Goal: Task Accomplishment & Management: Use online tool/utility

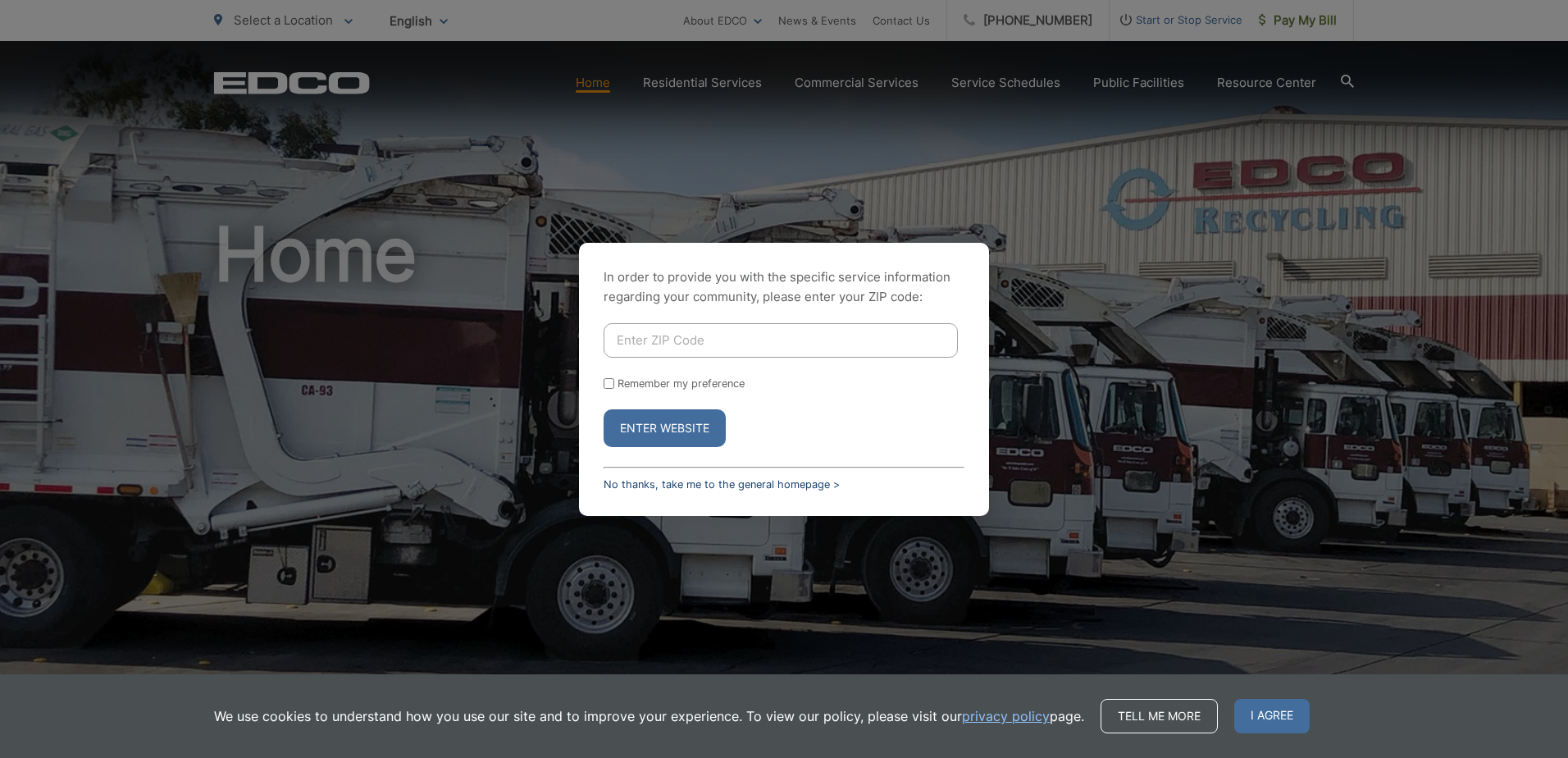
click at [765, 488] on link "No thanks, take me to the general homepage >" at bounding box center [722, 483] width 236 height 12
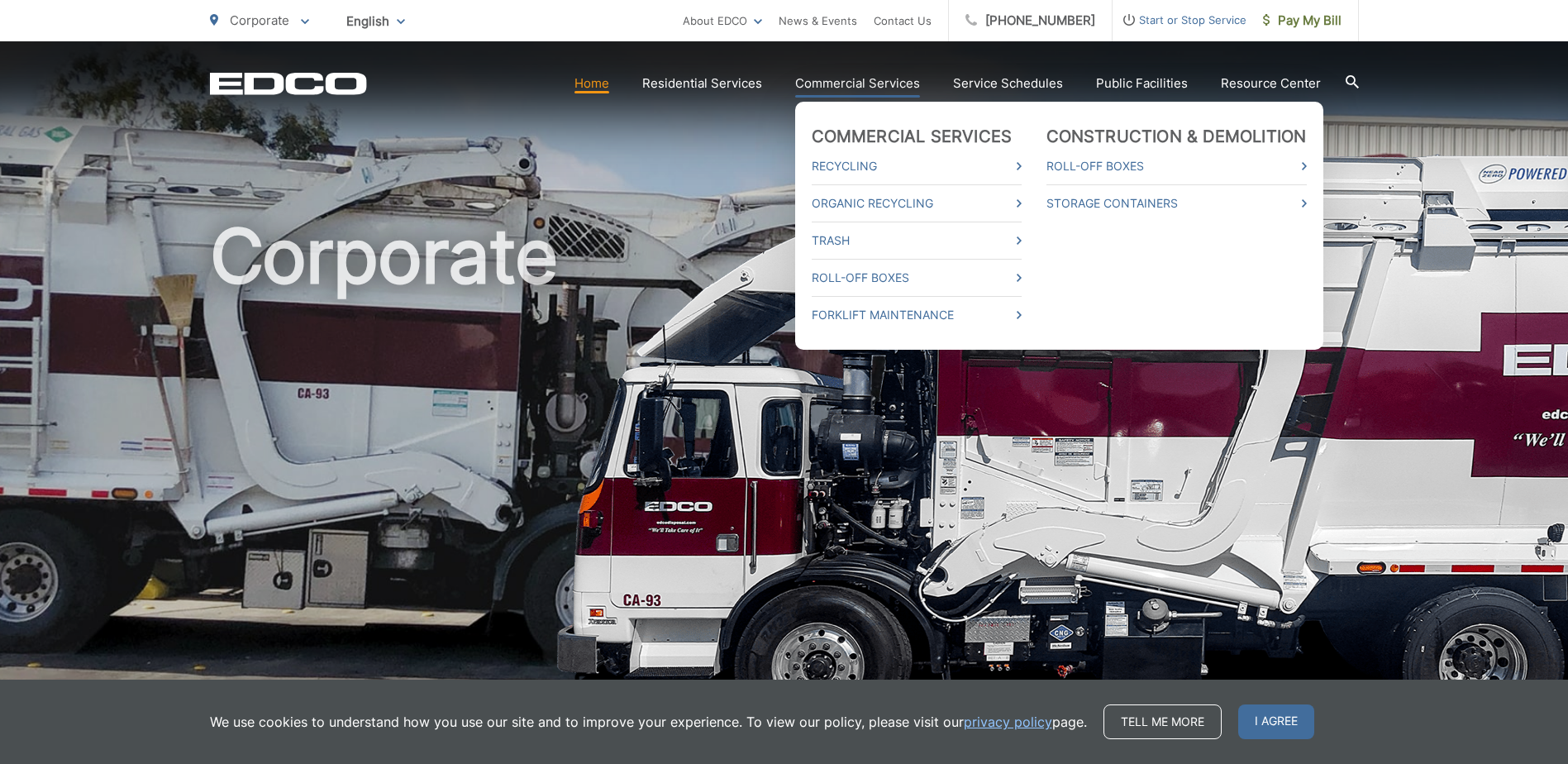
click at [871, 88] on link "Commercial Services" at bounding box center [857, 84] width 125 height 20
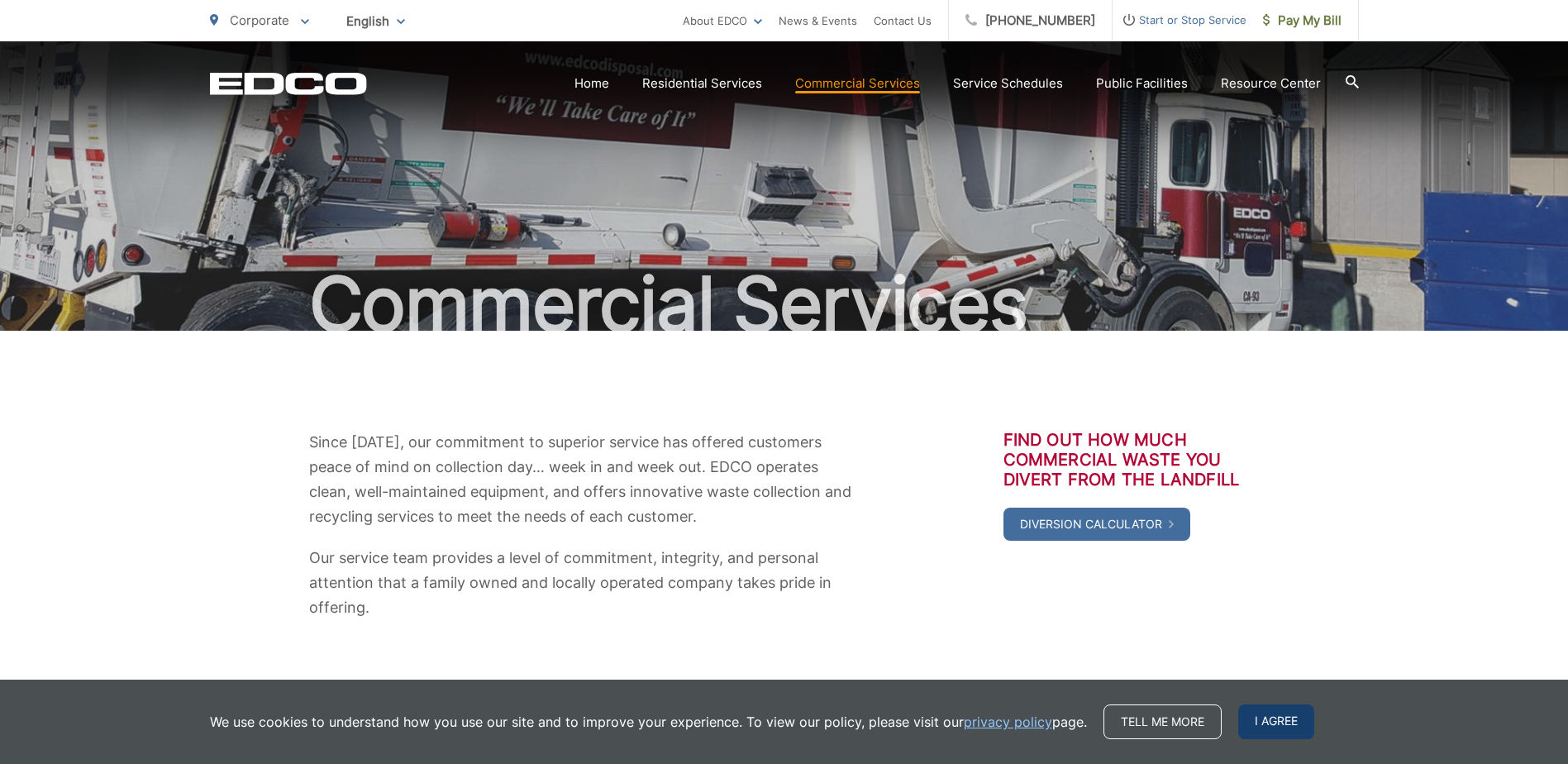
click at [1280, 713] on span "I agree" at bounding box center [1275, 721] width 76 height 35
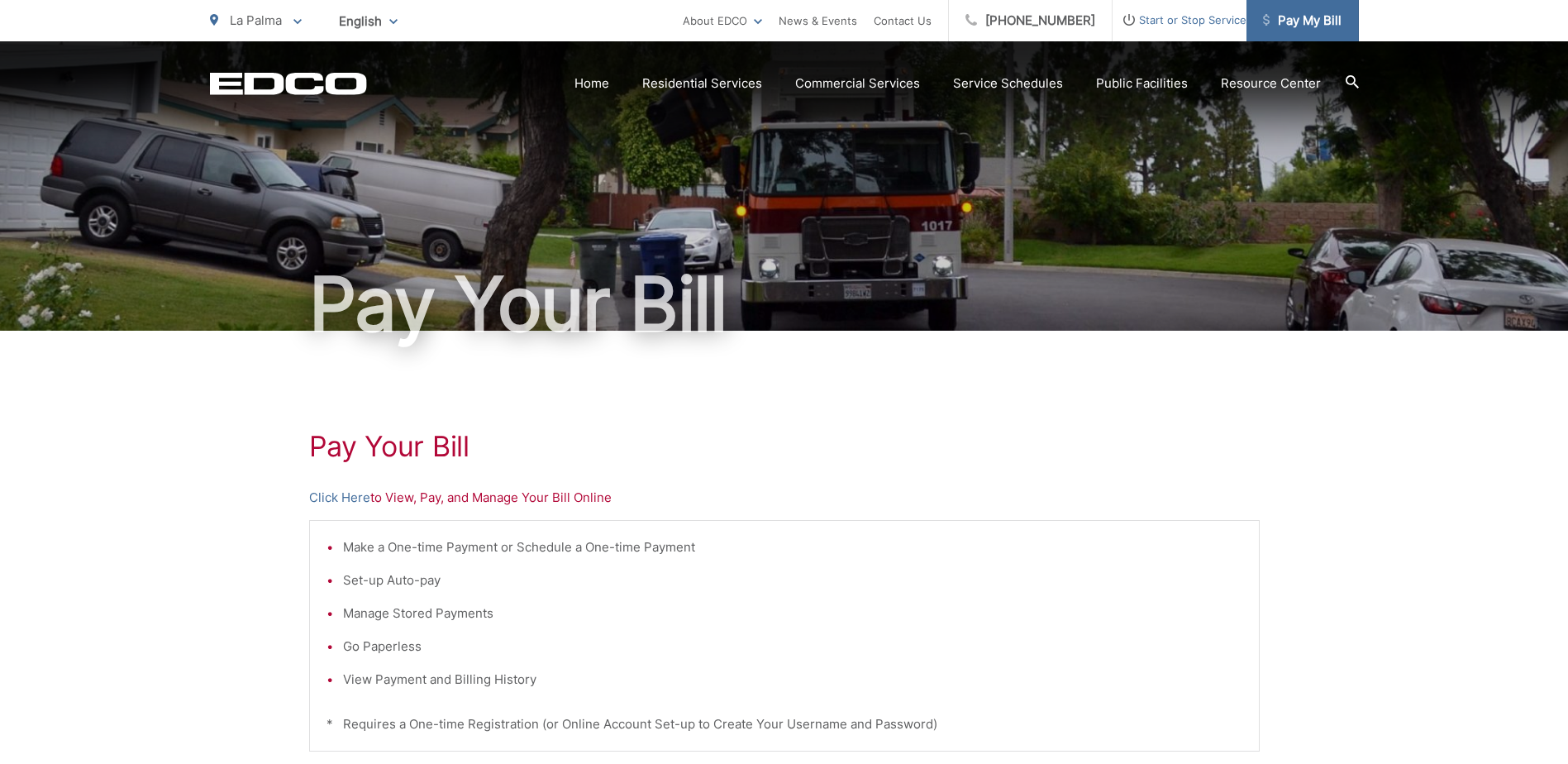
click at [1314, 17] on span "Pay My Bill" at bounding box center [1302, 21] width 79 height 20
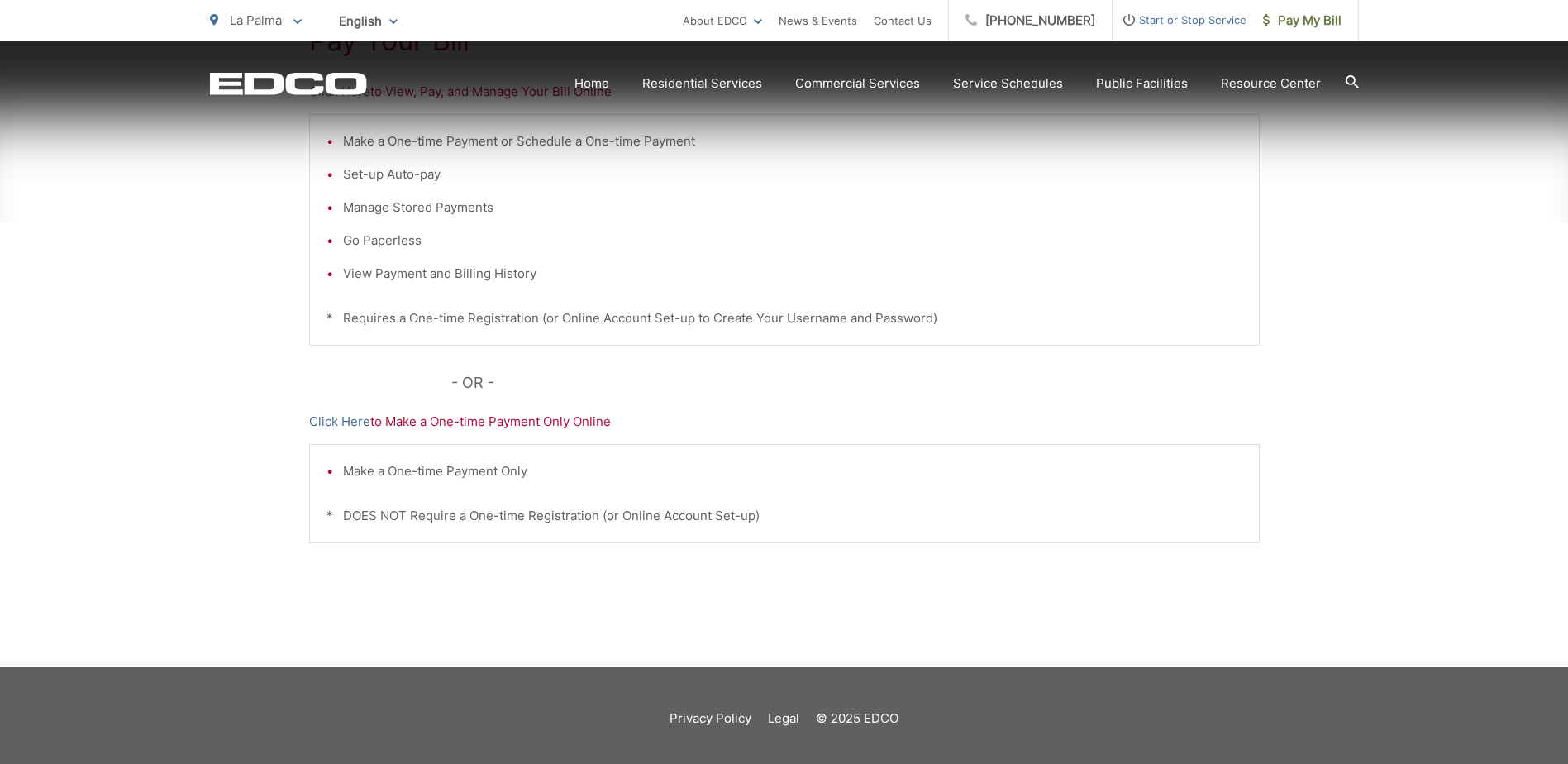
scroll to position [411, 0]
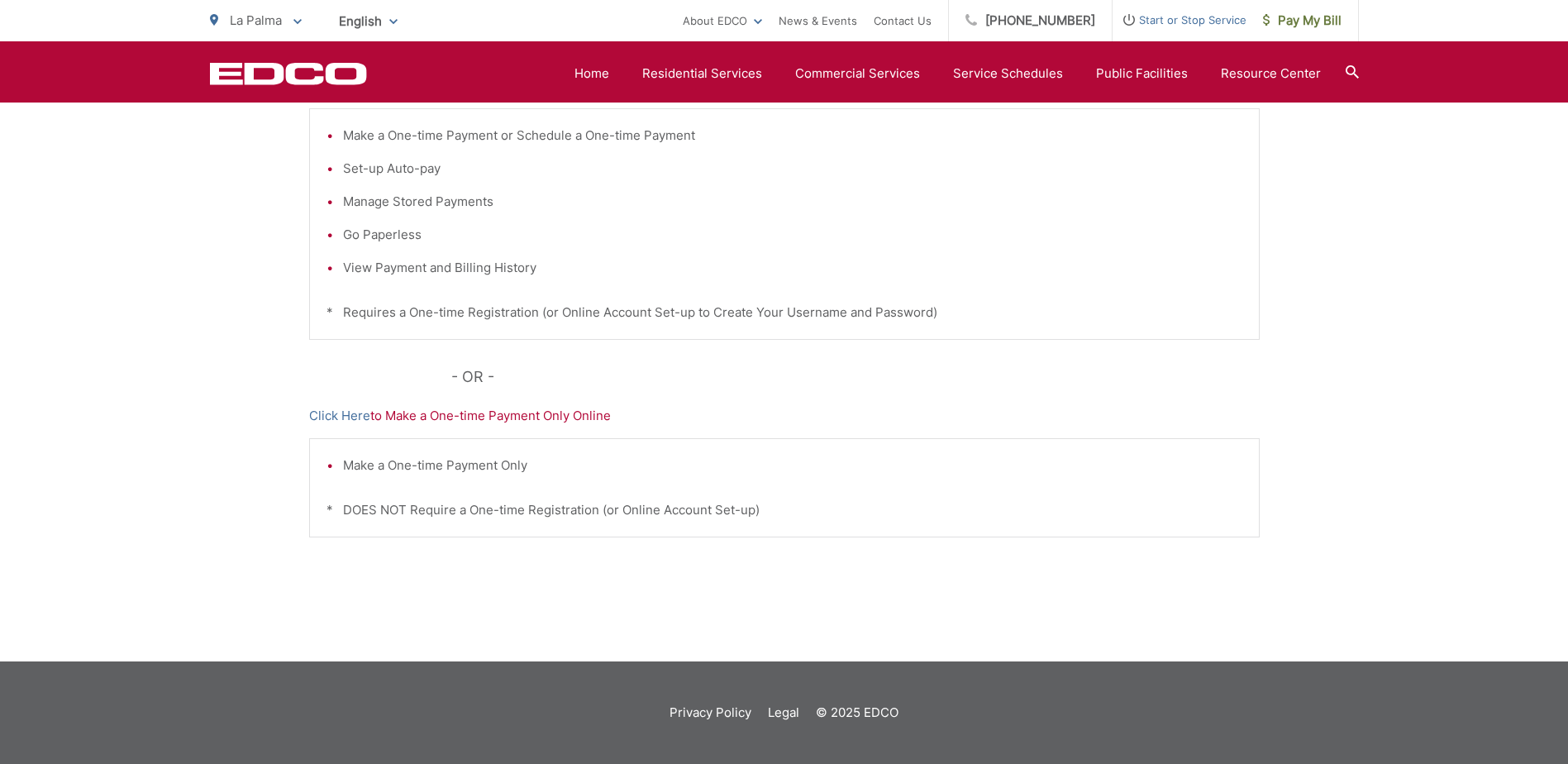
click at [1372, 245] on div "Pay Your Bill Click Here to View, Pay, and Manage Your Bill Online Make a One-t…" at bounding box center [784, 290] width 1568 height 742
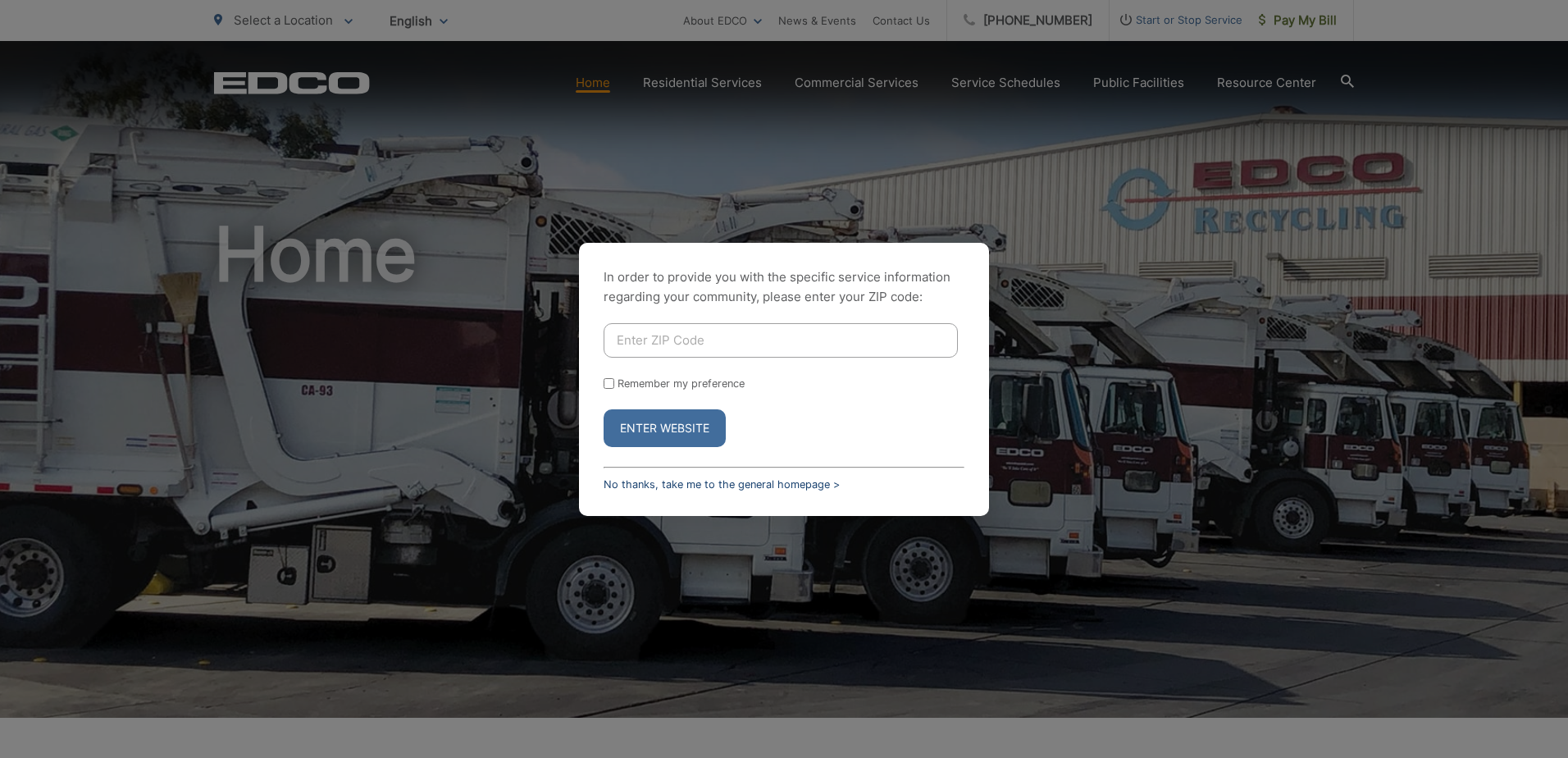
click at [743, 483] on link "No thanks, take me to the general homepage >" at bounding box center [722, 483] width 236 height 12
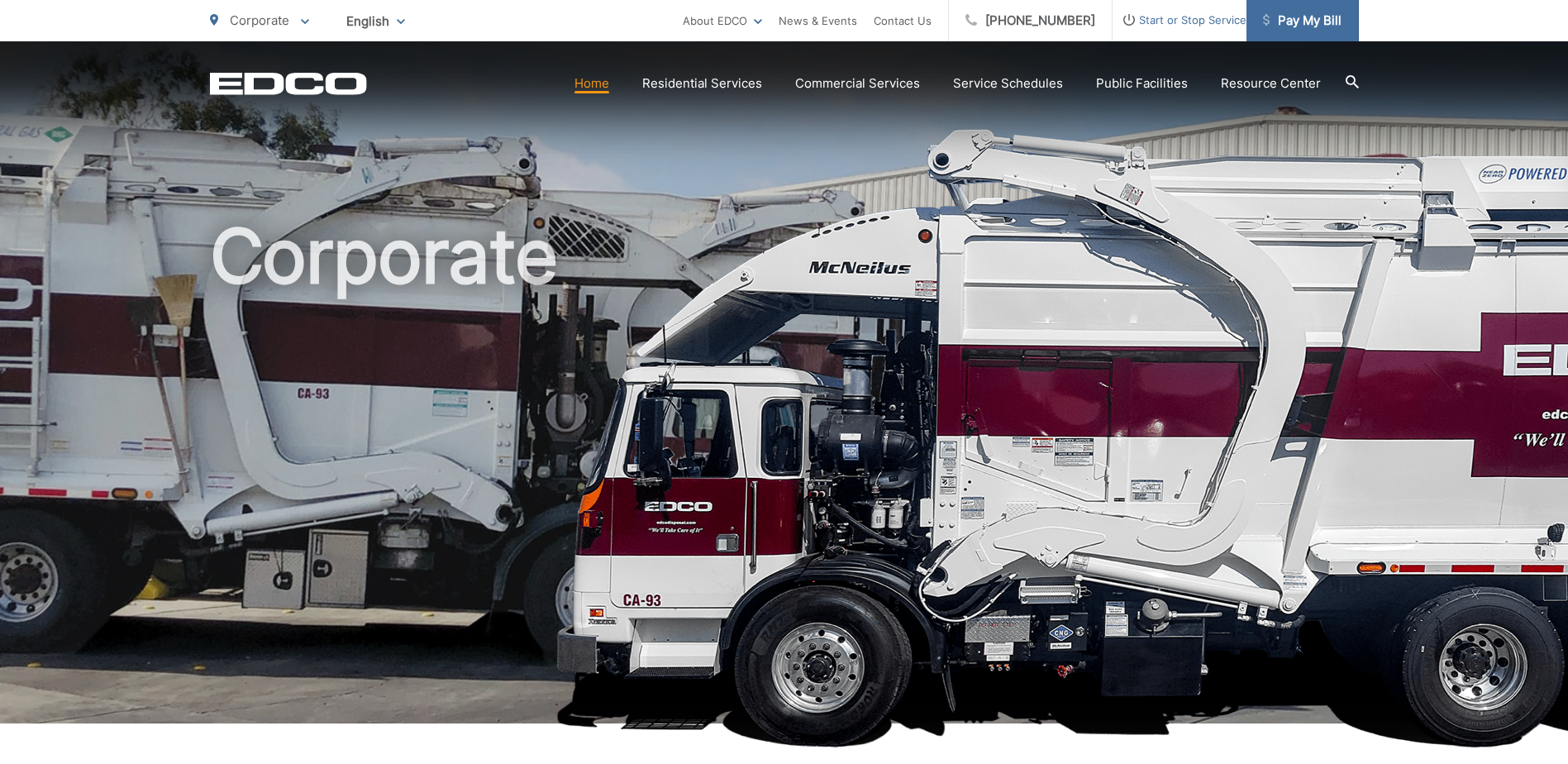
click at [1293, 19] on span "Pay My Bill" at bounding box center [1302, 21] width 79 height 20
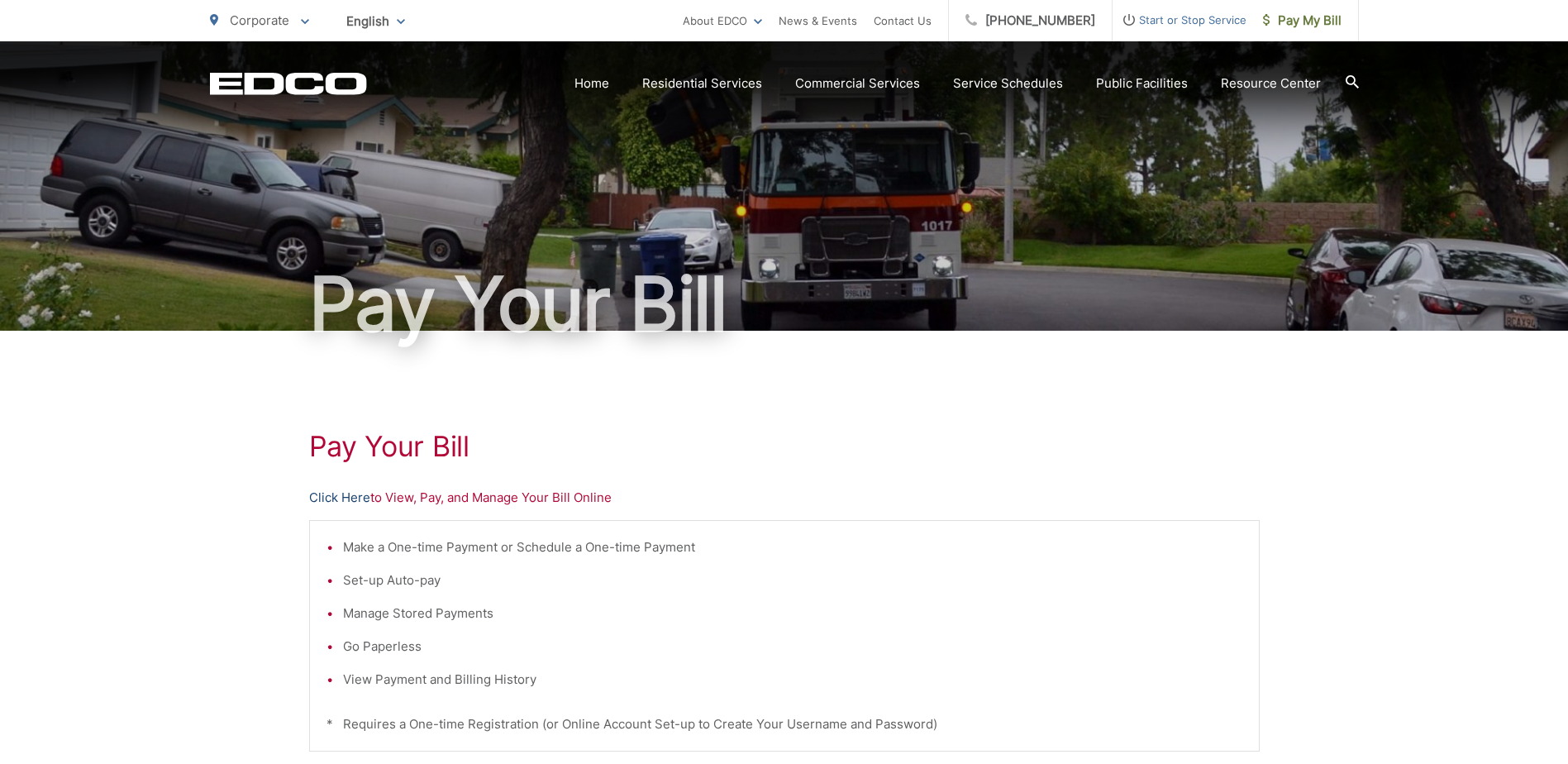
click at [347, 494] on link "Click Here" at bounding box center [339, 497] width 61 height 20
